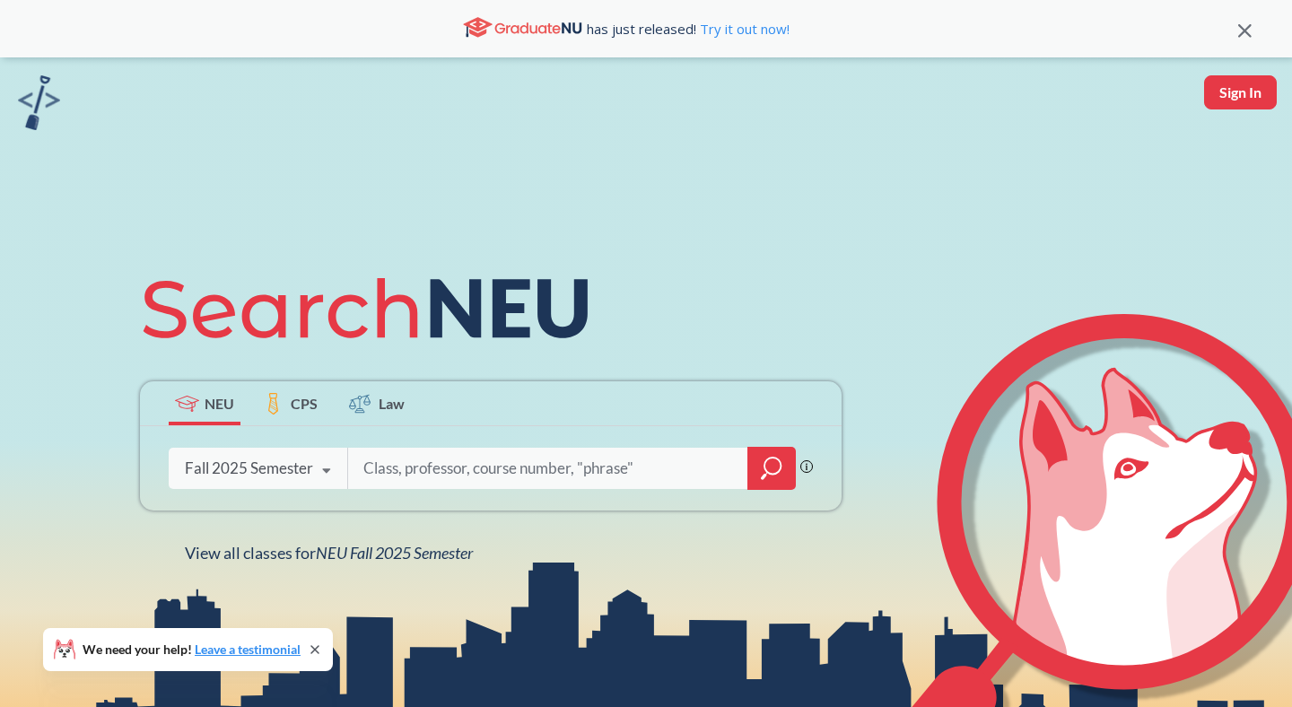
click at [396, 459] on input "search" at bounding box center [547, 468] width 373 height 38
type input "art"
click at [762, 475] on icon "magnifying glass" at bounding box center [763, 477] width 5 height 6
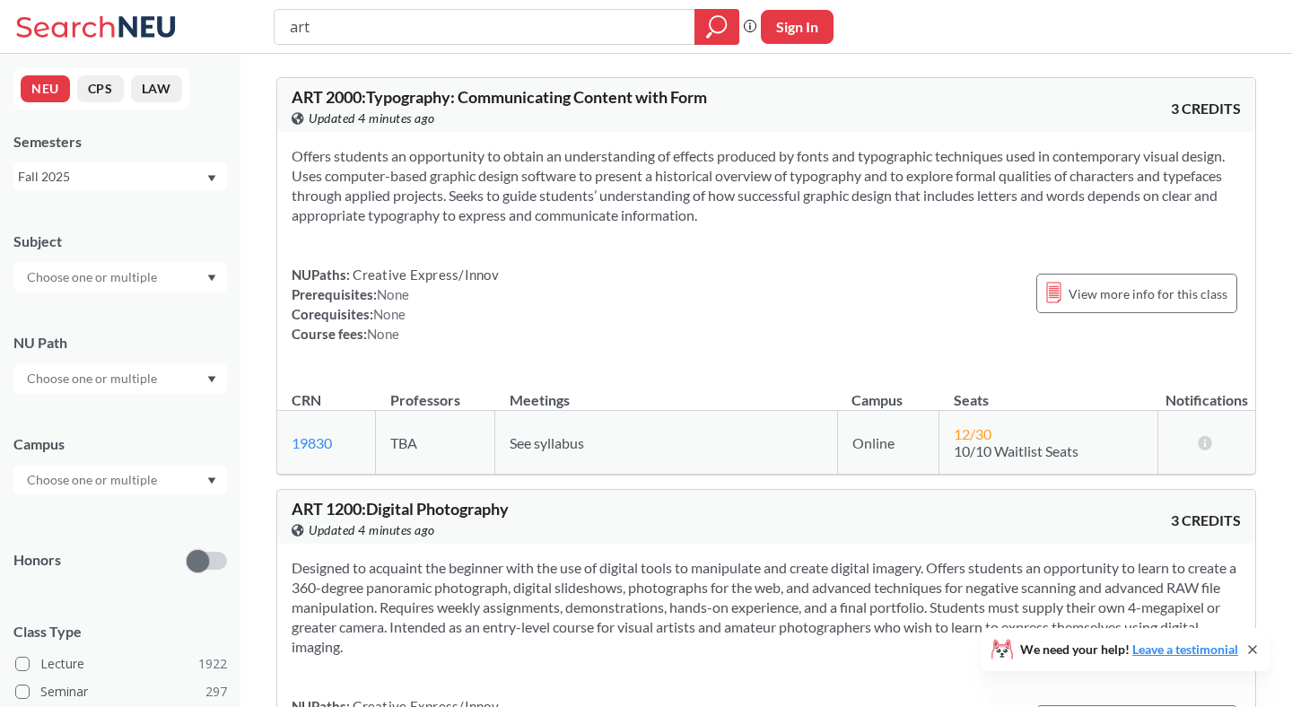
click at [707, 265] on div "NUPaths: Creative Express/Innov Prerequisites: None Corequisites: None Course f…" at bounding box center [765, 304] width 949 height 79
click at [457, 406] on th "Professors" at bounding box center [435, 391] width 119 height 39
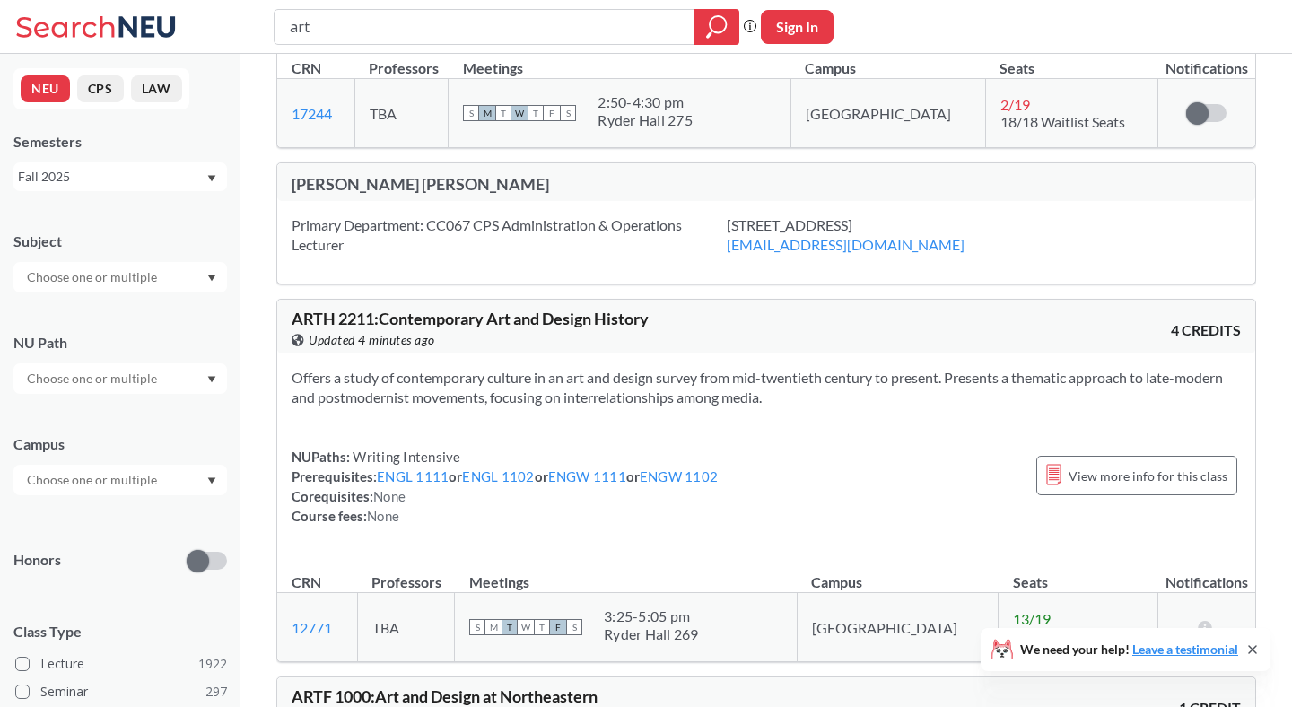
scroll to position [1841, 0]
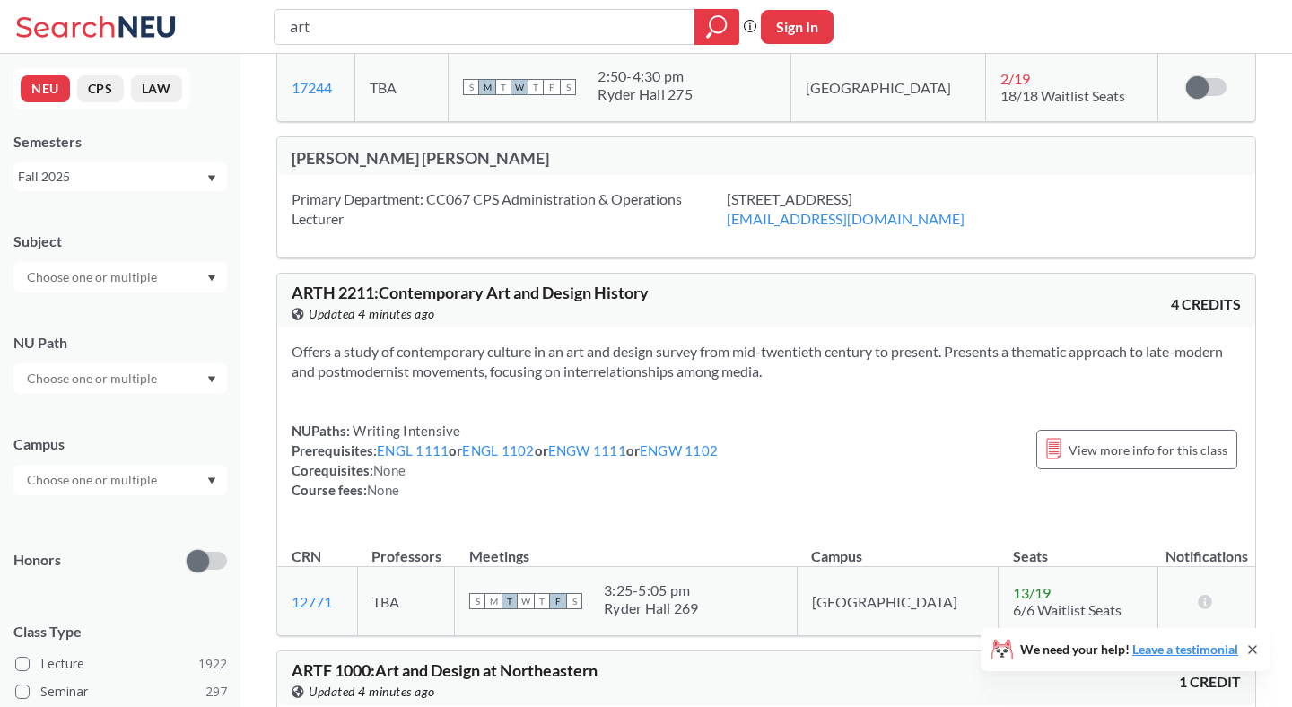
click at [207, 480] on icon "Dropdown arrow" at bounding box center [211, 480] width 9 height 7
click at [159, 518] on div "[GEOGRAPHIC_DATA] ( 2085 )" at bounding box center [124, 520] width 203 height 20
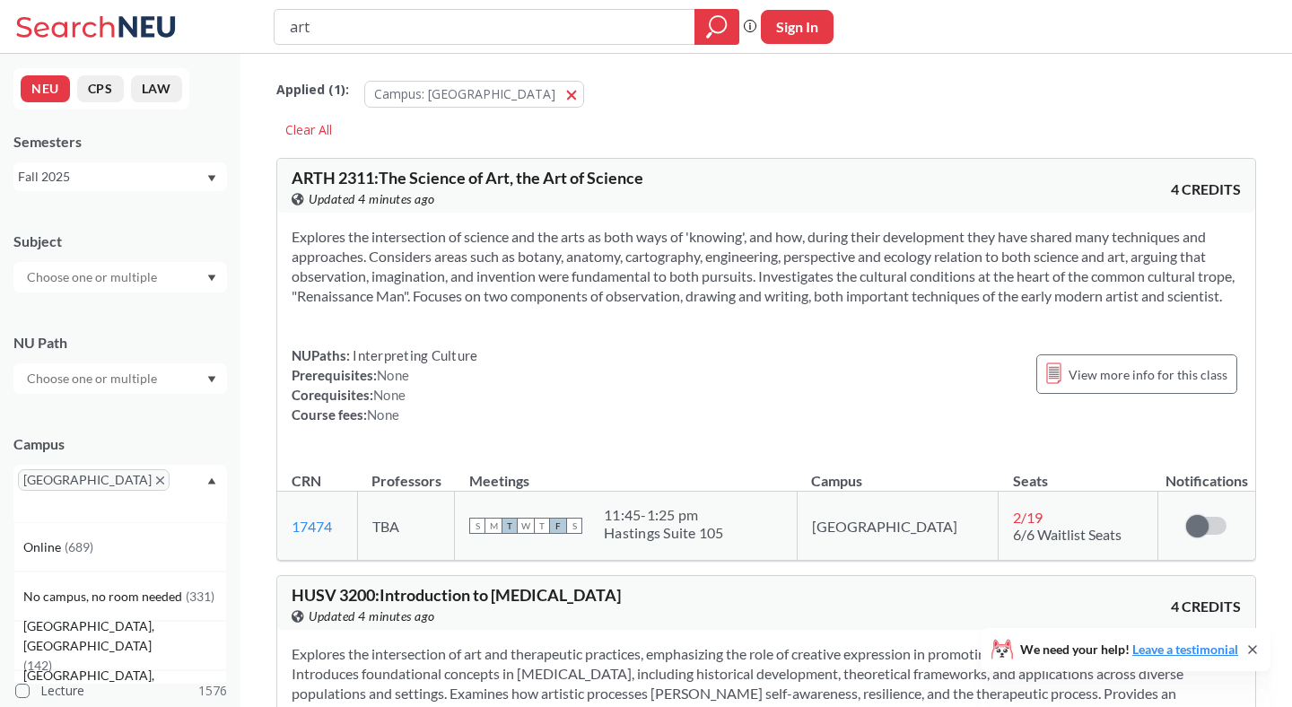
click at [213, 279] on icon "Dropdown arrow" at bounding box center [211, 277] width 9 height 7
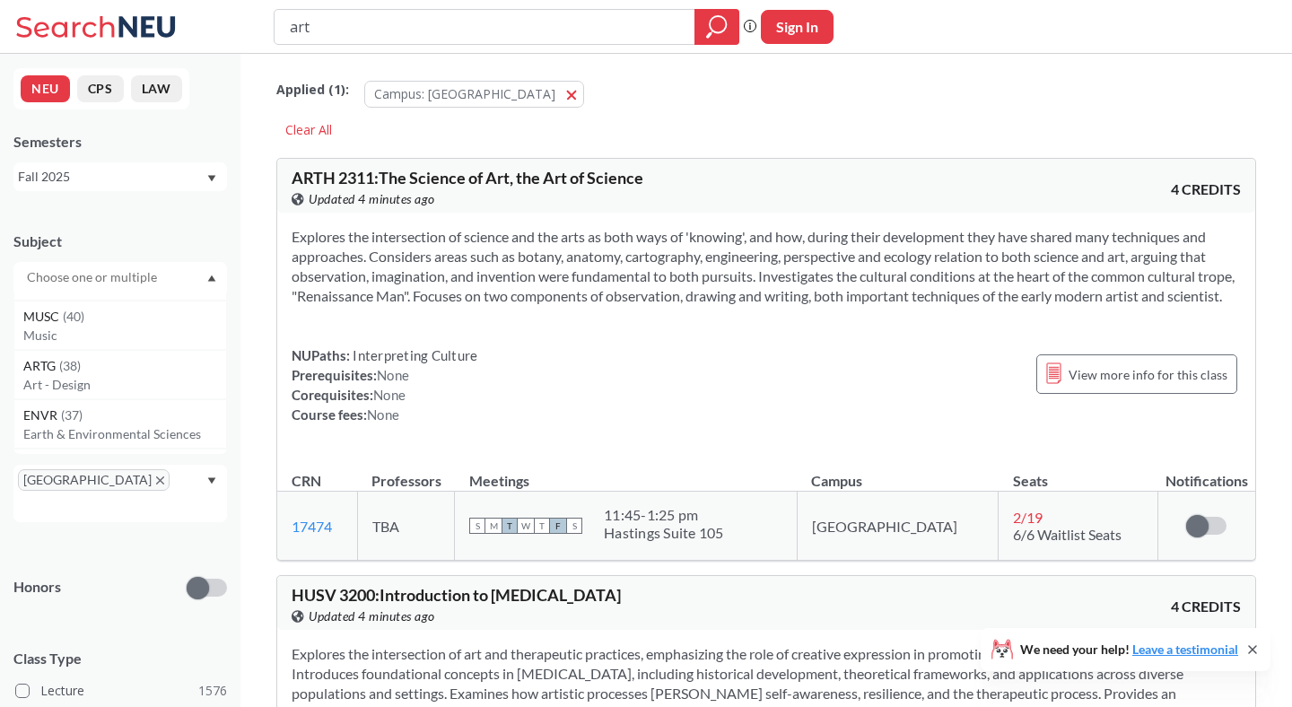
scroll to position [595, 0]
click at [132, 359] on div "ARTG ( 38 )" at bounding box center [124, 355] width 203 height 20
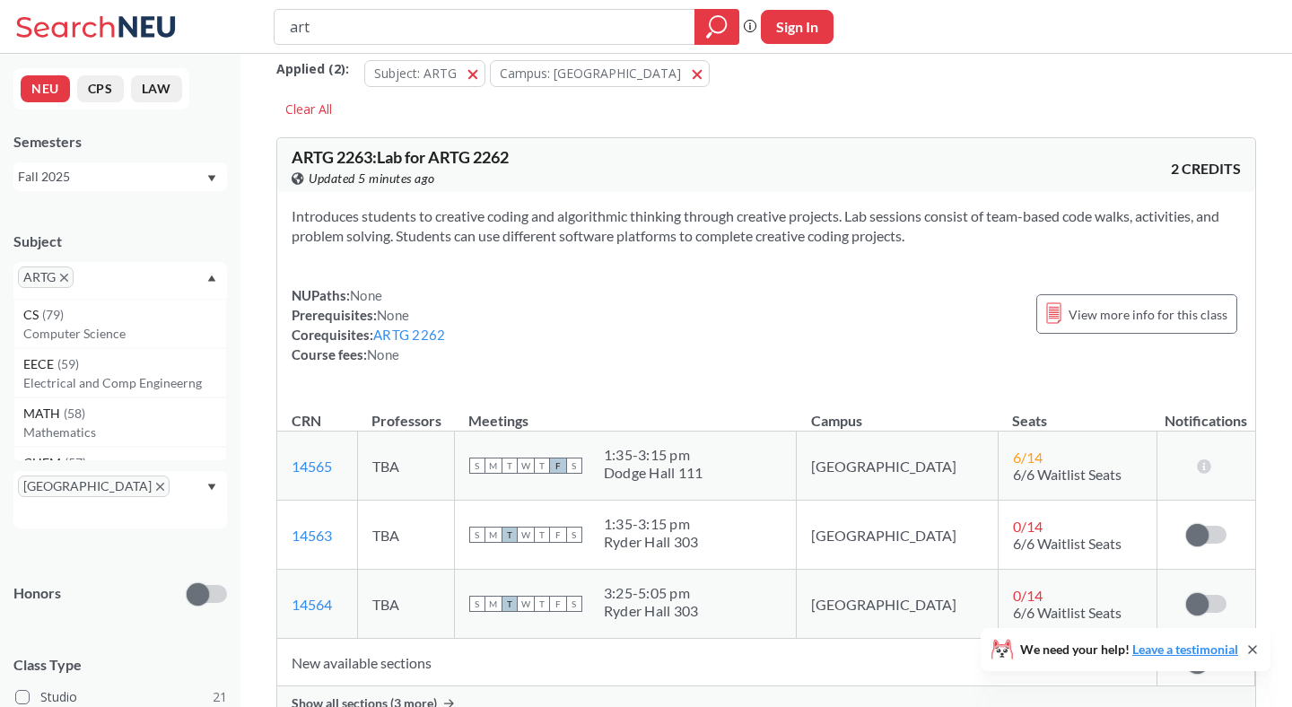
scroll to position [26, 0]
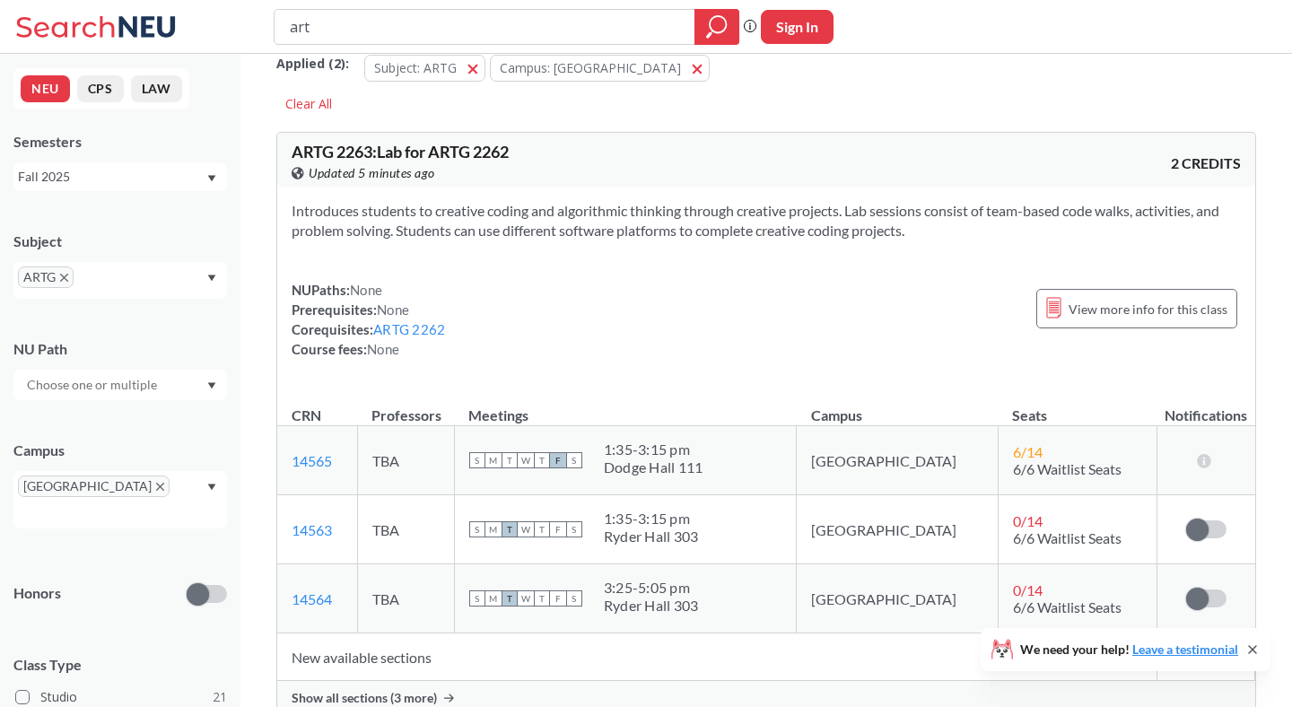
click at [602, 163] on div "View this course on Banner. Updated 5 minutes ago" at bounding box center [528, 173] width 474 height 20
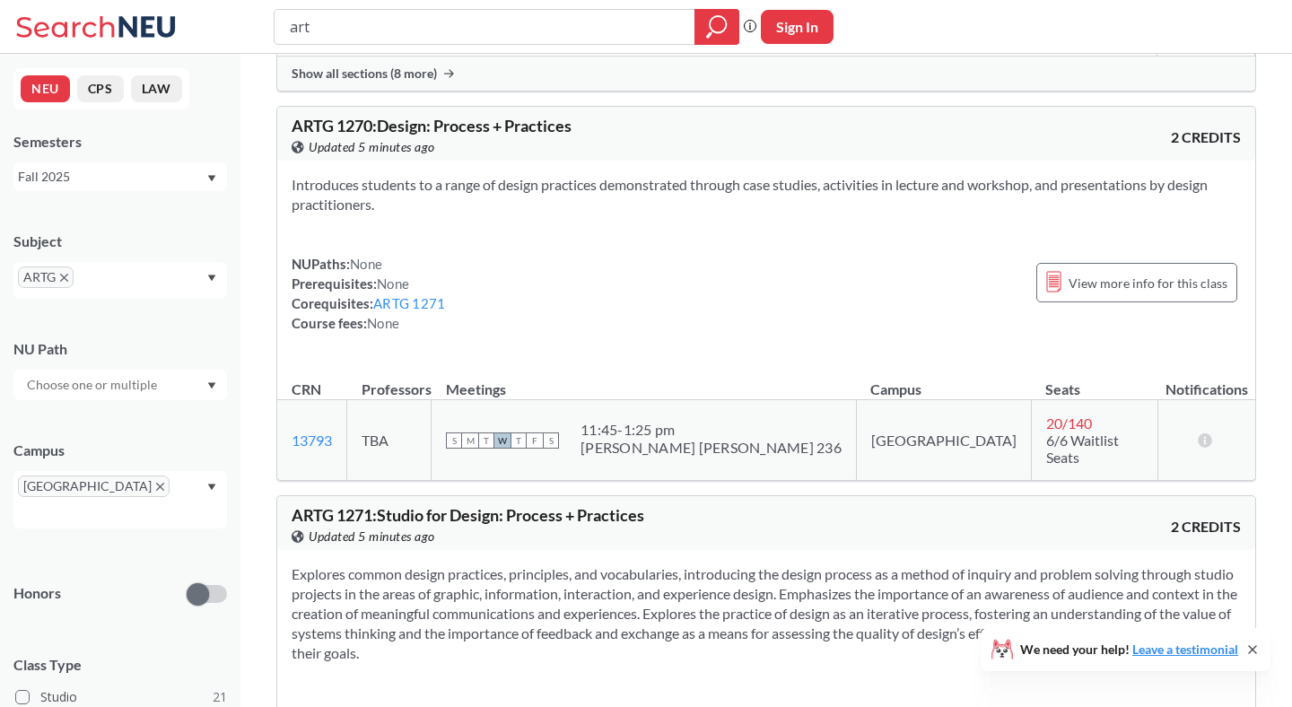
scroll to position [1778, 0]
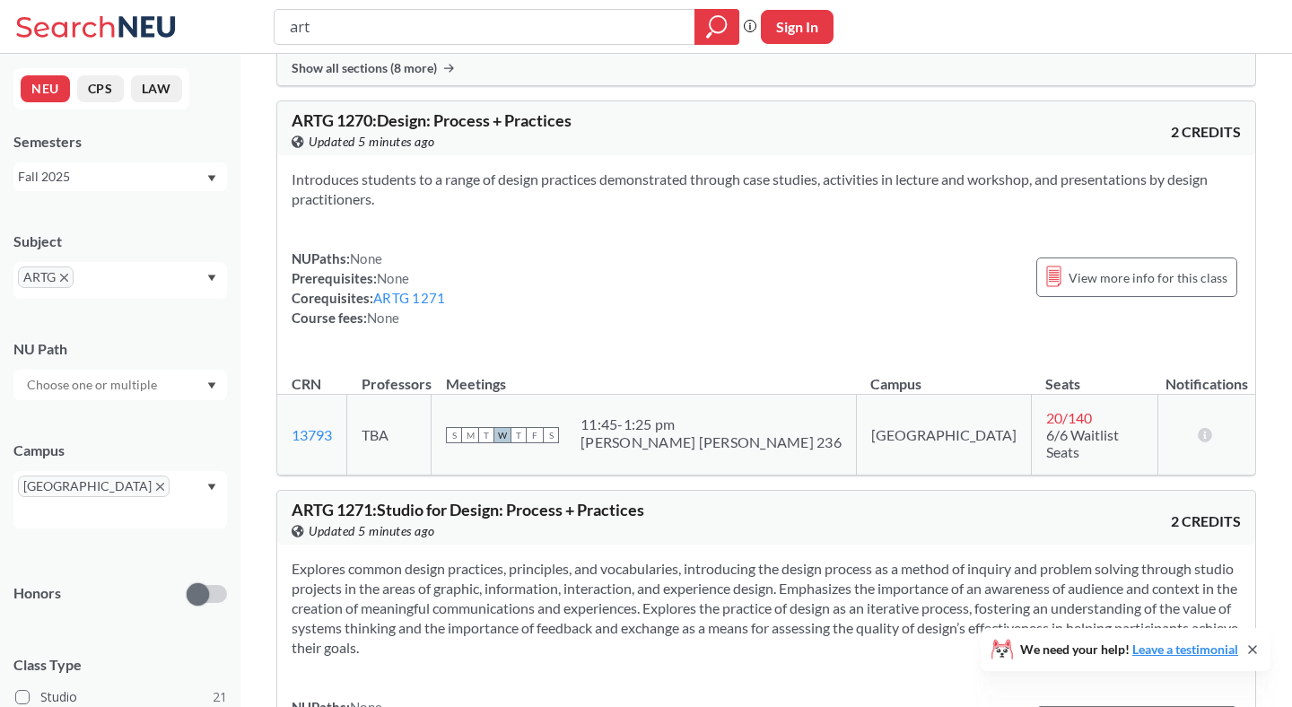
click at [223, 377] on div at bounding box center [119, 385] width 213 height 30
click at [214, 383] on icon "Dropdown arrow" at bounding box center [211, 385] width 9 height 7
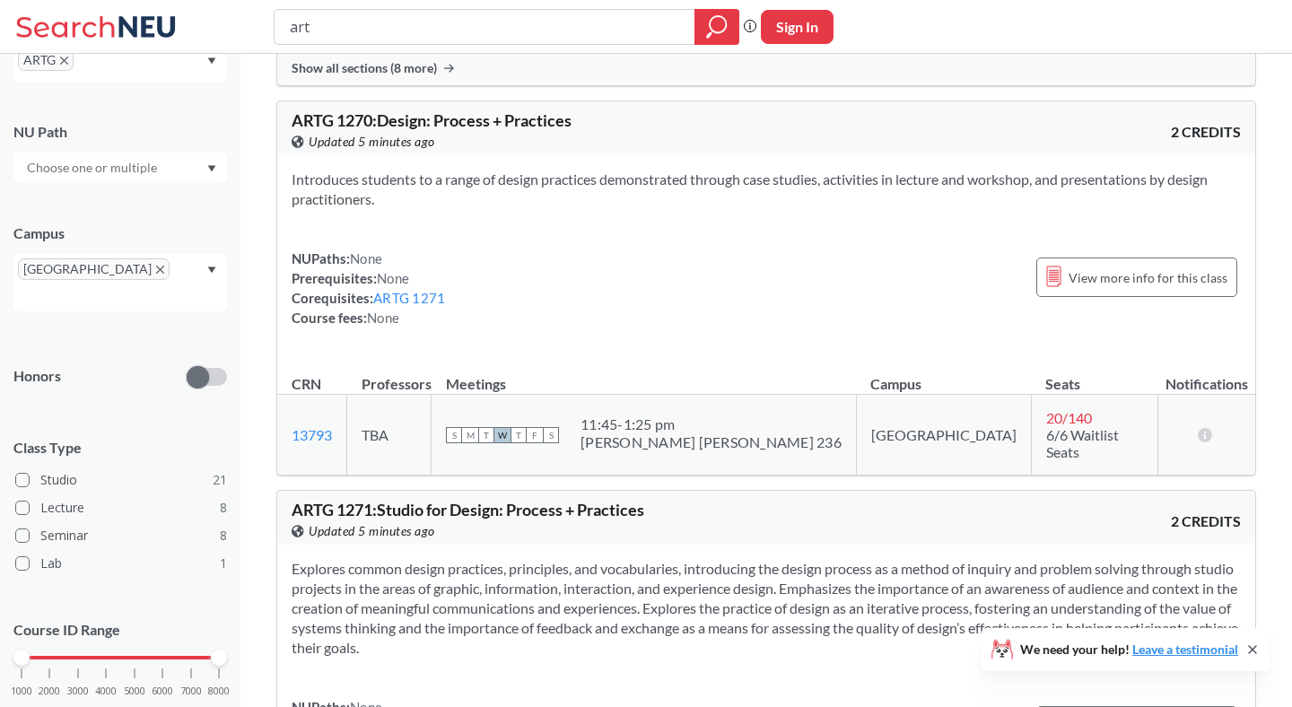
scroll to position [218, 0]
click at [22, 472] on span at bounding box center [22, 479] width 14 height 14
click at [40, 469] on input "Studio 21" at bounding box center [47, 476] width 14 height 14
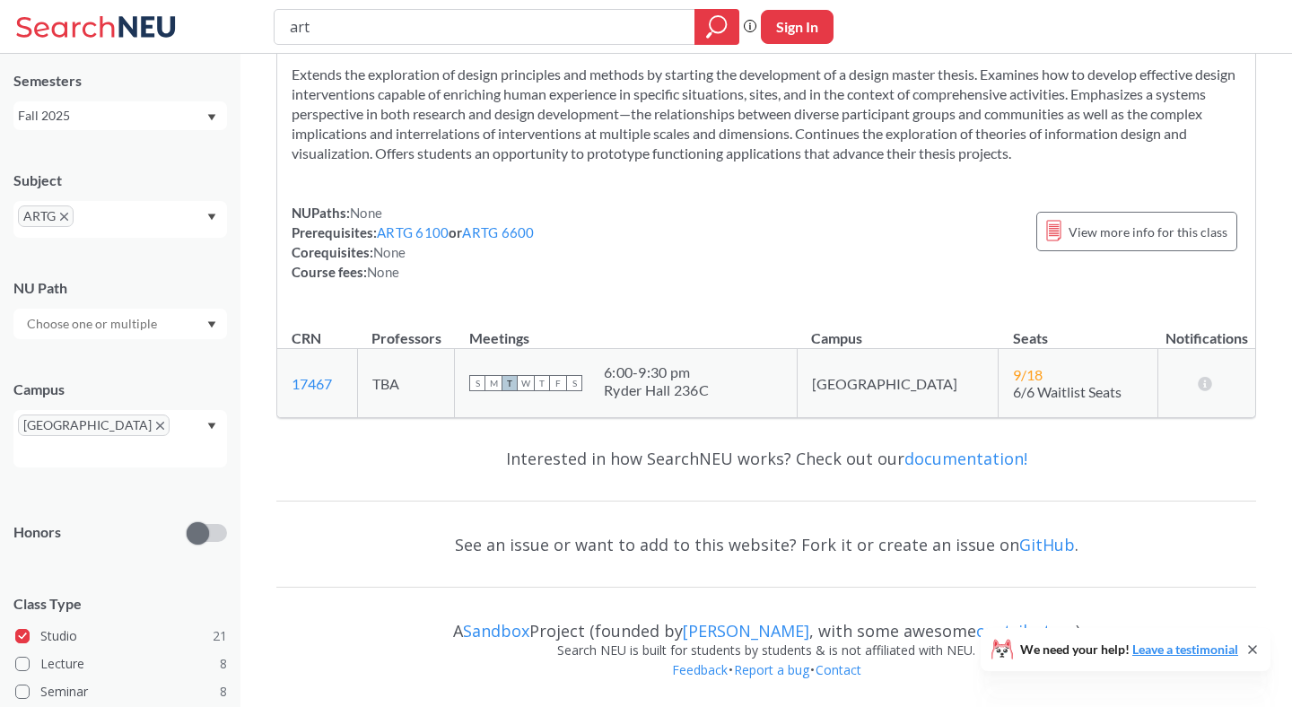
scroll to position [57, 0]
click at [62, 222] on icon "X to remove pill" at bounding box center [64, 220] width 8 height 8
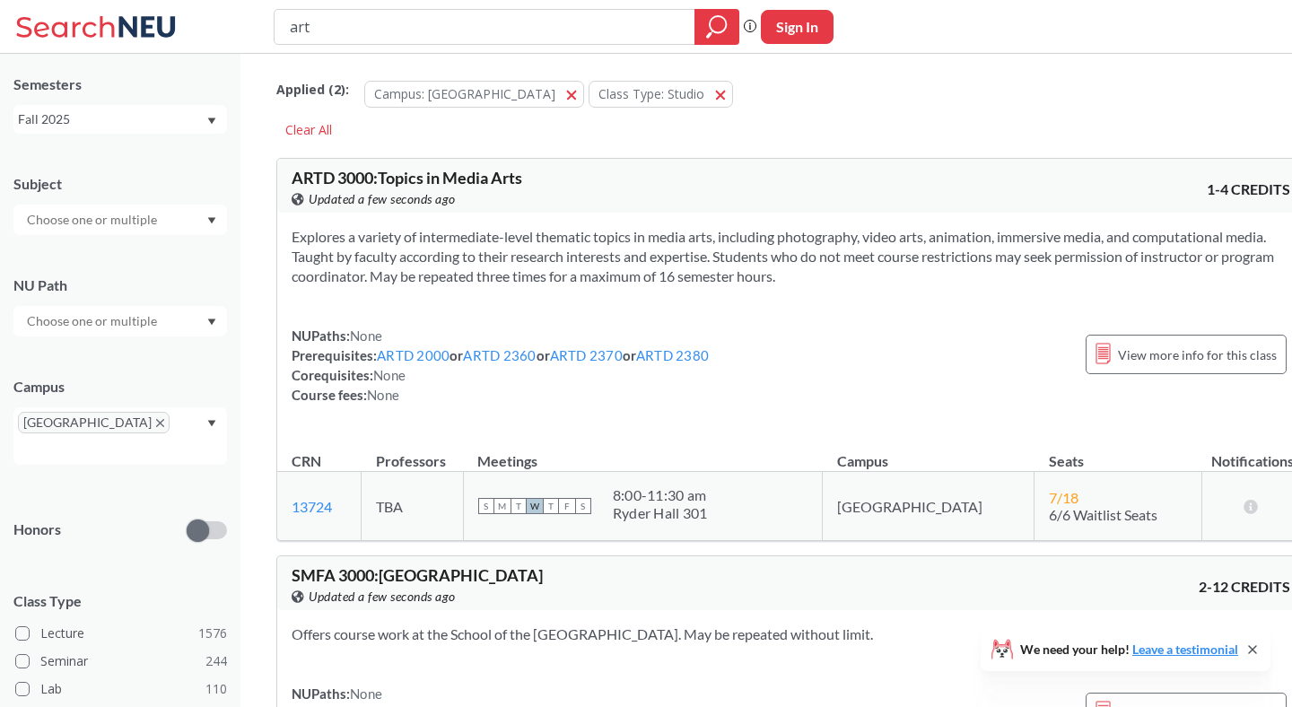
click at [97, 230] on input "text" at bounding box center [93, 220] width 151 height 22
click at [73, 308] on p "Art - Fundamentals" at bounding box center [124, 316] width 203 height 18
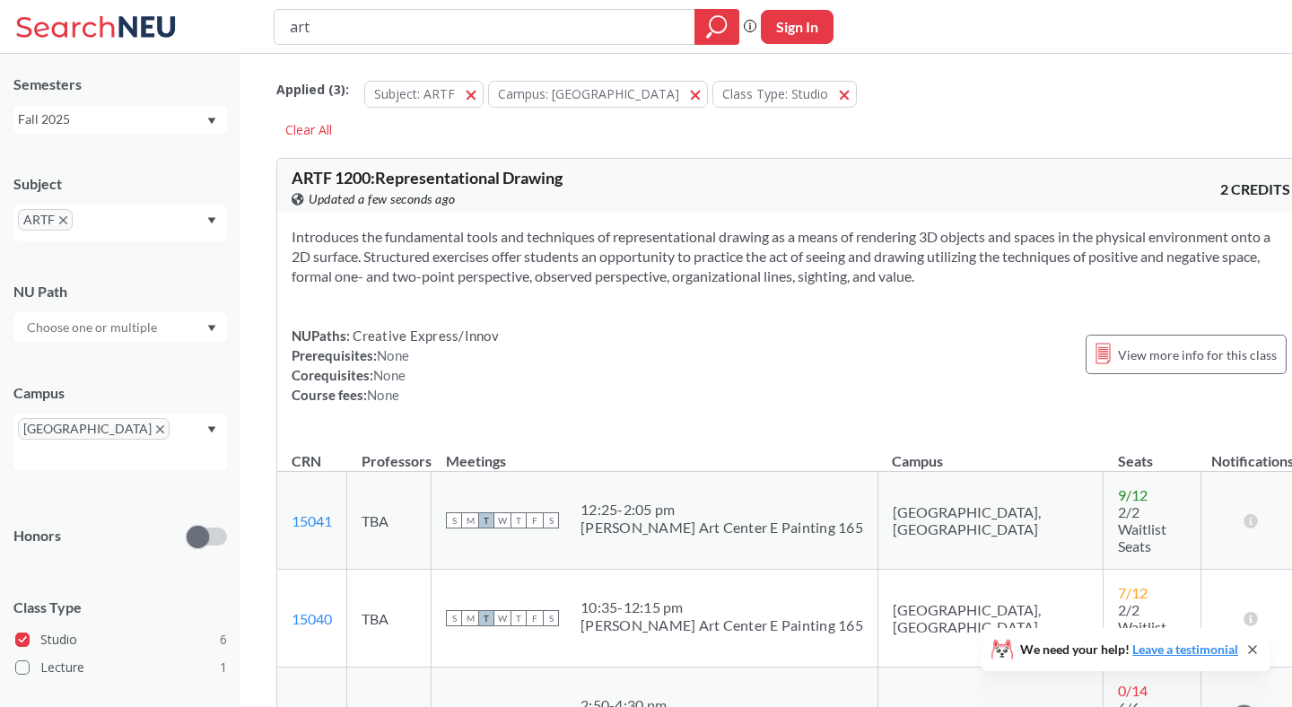
click at [448, 215] on div "Introduces the fundamental tools and techniques of representational drawing as …" at bounding box center [790, 323] width 1027 height 221
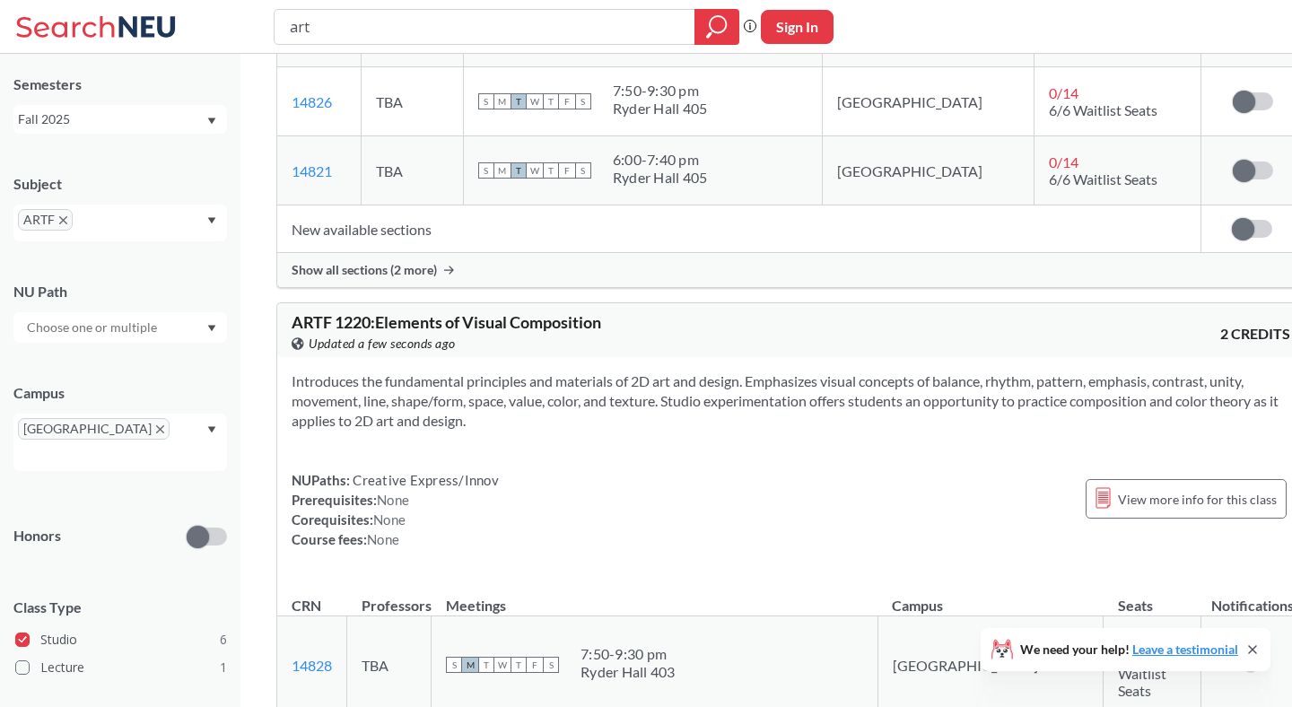
scroll to position [1197, 0]
